Goal: Task Accomplishment & Management: Complete application form

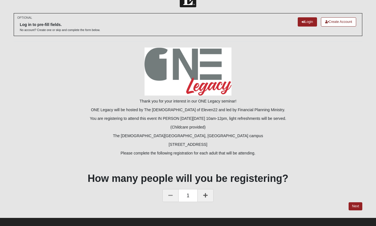
scroll to position [22, 0]
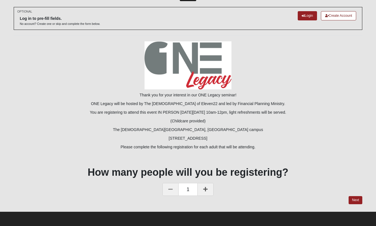
click at [206, 189] on icon at bounding box center [205, 189] width 4 height 5
click at [354, 200] on link "Next" at bounding box center [355, 200] width 14 height 8
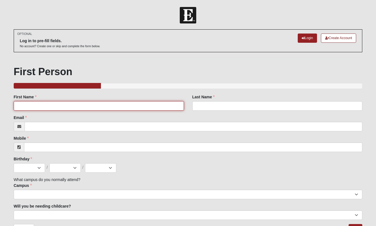
click at [74, 106] on input "First Name" at bounding box center [99, 105] width 170 height 9
type input "[PERSON_NAME]"
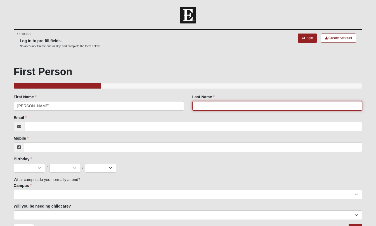
click at [239, 106] on input "Last Name" at bounding box center [277, 105] width 170 height 9
type input "Blizzard"
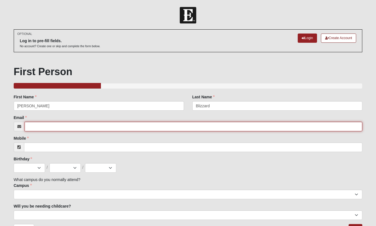
click at [87, 125] on input "Email" at bounding box center [194, 126] width 338 height 9
type input "[EMAIL_ADDRESS][DOMAIN_NAME]"
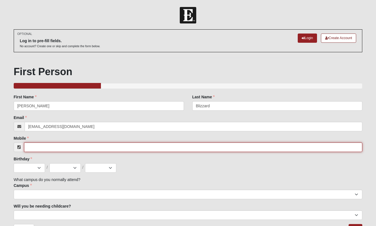
click at [34, 145] on input "Mobile" at bounding box center [193, 146] width 338 height 9
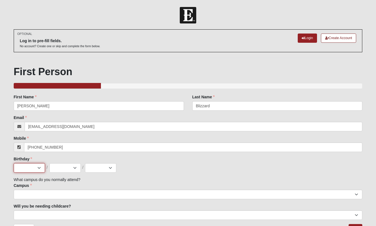
type input "[PHONE_NUMBER]"
click at [39, 167] on select "Jan Feb Mar Apr May Jun [DATE] Aug Sep Oct Nov Dec" at bounding box center [29, 167] width 31 height 9
select select "1"
click at [14, 163] on select "Jan Feb Mar Apr May Jun [DATE] Aug Sep Oct Nov Dec" at bounding box center [29, 167] width 31 height 9
click at [77, 166] on select "1 2 3 4 5 6 7 8 9 10 11 12 13 14 15 16 17 18 19 20 21 22 23 24 25 26 27 28 29 3…" at bounding box center [64, 167] width 31 height 9
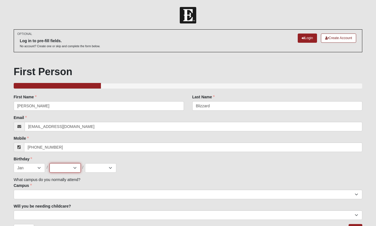
select select "4"
click at [49, 163] on select "1 2 3 4 5 6 7 8 9 10 11 12 13 14 15 16 17 18 19 20 21 22 23 24 25 26 27 28 29 3…" at bounding box center [64, 167] width 31 height 9
click at [110, 167] on select "2025 2024 2023 2022 2021 2020 2019 2018 2017 2016 2015 2014 2013 2012 2011 2010…" at bounding box center [100, 167] width 31 height 9
select select "1965"
click at [85, 163] on select "2025 2024 2023 2022 2021 2020 2019 2018 2017 2016 2015 2014 2013 2012 2011 2010…" at bounding box center [100, 167] width 31 height 9
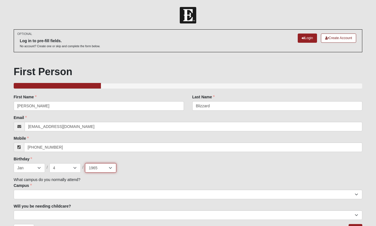
scroll to position [37, 0]
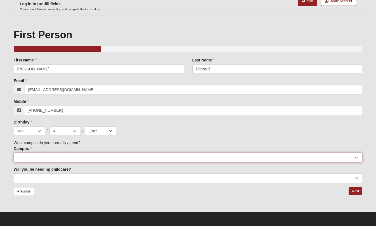
click at [56, 156] on select "[GEOGRAPHIC_DATA] [GEOGRAPHIC_DATA] (Coming Soon) Eleven22 Online [PERSON_NAME]…" at bounding box center [188, 157] width 348 height 9
select select "3"
click at [14, 153] on select "[GEOGRAPHIC_DATA] [GEOGRAPHIC_DATA] (Coming Soon) Eleven22 Online [PERSON_NAME]…" at bounding box center [188, 157] width 348 height 9
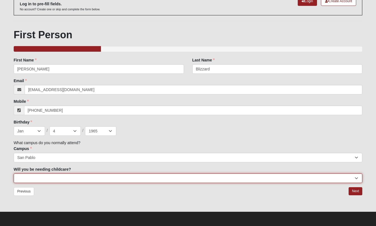
click at [357, 178] on select "No Yes" at bounding box center [188, 177] width 348 height 9
select select "No"
click at [14, 173] on select "No Yes" at bounding box center [188, 177] width 348 height 9
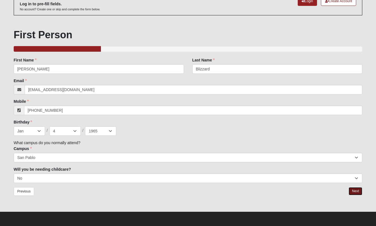
click at [357, 192] on link "Next" at bounding box center [355, 191] width 14 height 8
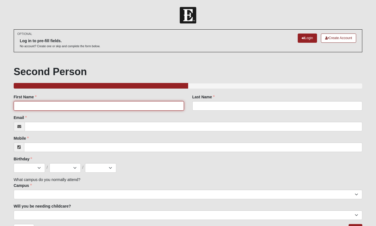
click at [64, 105] on input "First Name" at bounding box center [99, 105] width 170 height 9
type input "[PERSON_NAME]"
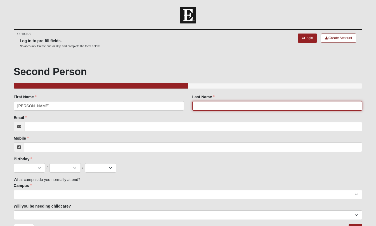
click at [201, 107] on input "Last Name" at bounding box center [277, 105] width 170 height 9
type input "Blizzard"
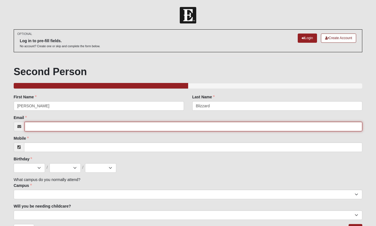
click at [97, 126] on input "Email" at bounding box center [194, 126] width 338 height 9
type input "[EMAIL_ADDRESS][DOMAIN_NAME]"
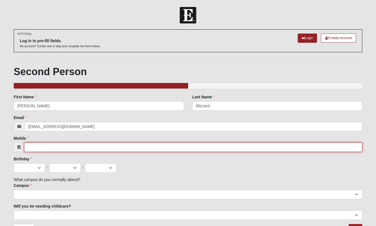
click at [168, 147] on input "Mobile" at bounding box center [193, 146] width 338 height 9
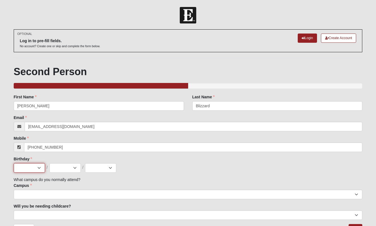
type input "[PHONE_NUMBER]"
click at [38, 166] on select "Jan Feb Mar Apr May Jun [DATE] Aug Sep Oct Nov Dec" at bounding box center [29, 167] width 31 height 9
select select "7"
click at [14, 163] on select "Jan Feb Mar Apr May Jun [DATE] Aug Sep Oct Nov Dec" at bounding box center [29, 167] width 31 height 9
click at [75, 167] on select "1 2 3 4 5 6 7 8 9 10 11 12 13 14 15 16 17 18 19 20 21 22 23 24 25 26 27 28 29 3…" at bounding box center [64, 167] width 31 height 9
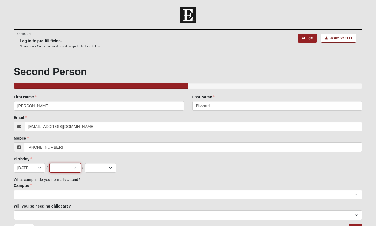
select select "20"
click at [49, 163] on select "1 2 3 4 5 6 7 8 9 10 11 12 13 14 15 16 17 18 19 20 21 22 23 24 25 26 27 28 29 3…" at bounding box center [64, 167] width 31 height 9
click at [110, 166] on select "2025 2024 2023 2022 2021 2020 2019 2018 2017 2016 2015 2014 2013 2012 2011 2010…" at bounding box center [100, 167] width 31 height 9
select select "1970"
click at [85, 163] on select "2025 2024 2023 2022 2021 2020 2019 2018 2017 2016 2015 2014 2013 2012 2011 2010…" at bounding box center [100, 167] width 31 height 9
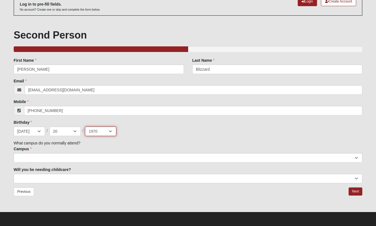
scroll to position [37, 0]
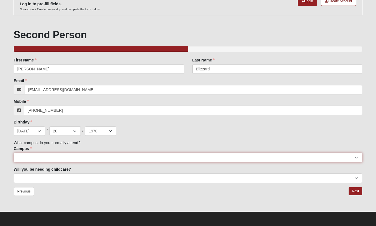
click at [355, 157] on select "[GEOGRAPHIC_DATA] [GEOGRAPHIC_DATA] (Coming Soon) Eleven22 Online [PERSON_NAME]…" at bounding box center [188, 157] width 348 height 9
select select "3"
click at [14, 153] on select "[GEOGRAPHIC_DATA] [GEOGRAPHIC_DATA] (Coming Soon) Eleven22 Online [PERSON_NAME]…" at bounding box center [188, 157] width 348 height 9
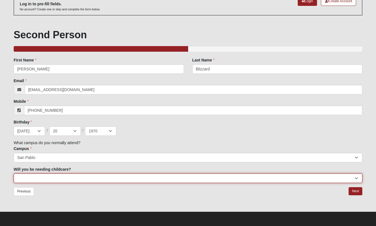
click at [355, 178] on select "No Yes" at bounding box center [188, 177] width 348 height 9
select select "No"
click at [14, 173] on select "No Yes" at bounding box center [188, 177] width 348 height 9
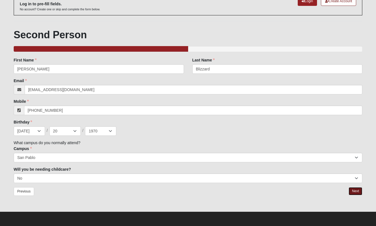
click at [357, 191] on link "Next" at bounding box center [355, 191] width 14 height 8
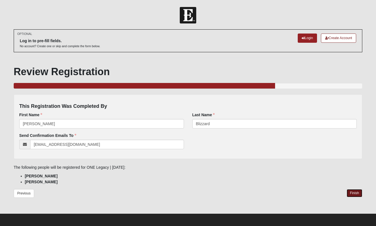
click at [358, 194] on link "Finish" at bounding box center [354, 193] width 16 height 8
